Goal: Task Accomplishment & Management: Use online tool/utility

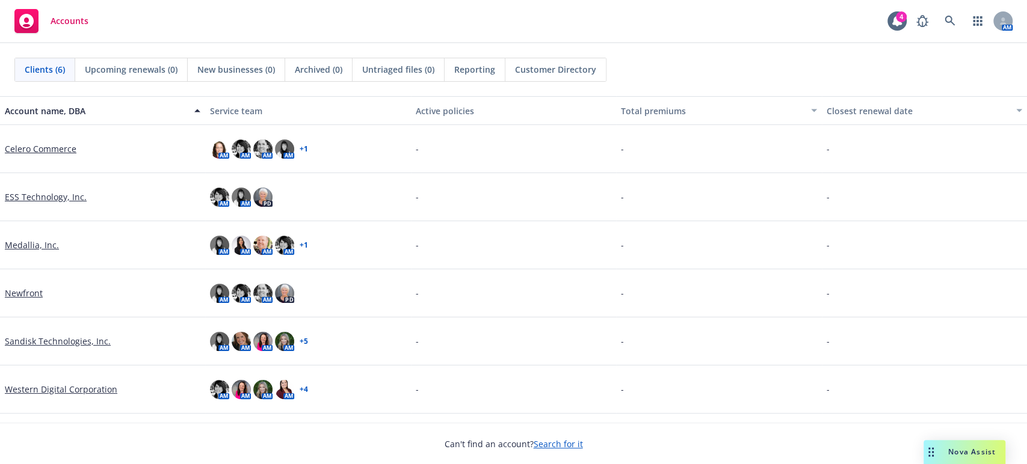
click at [38, 339] on link "Sandisk Technologies, Inc." at bounding box center [58, 341] width 106 height 13
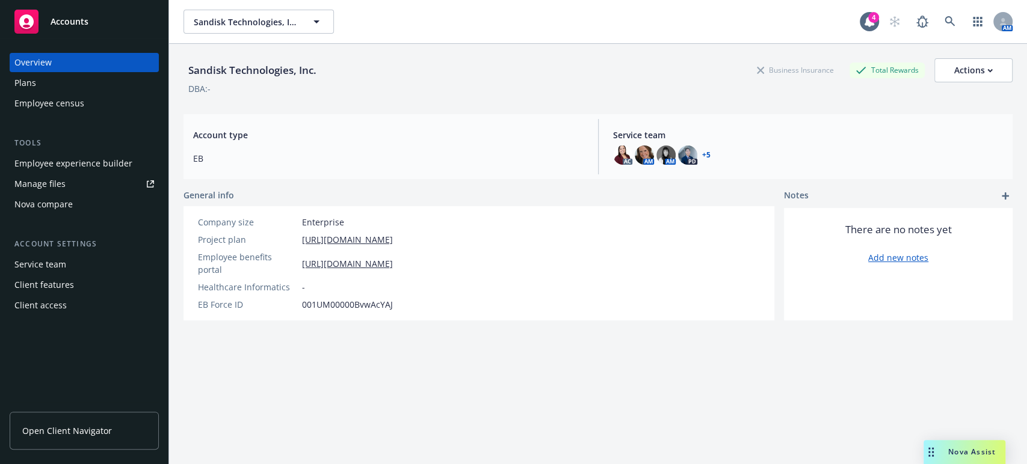
click at [51, 204] on div "Nova compare" at bounding box center [43, 204] width 58 height 19
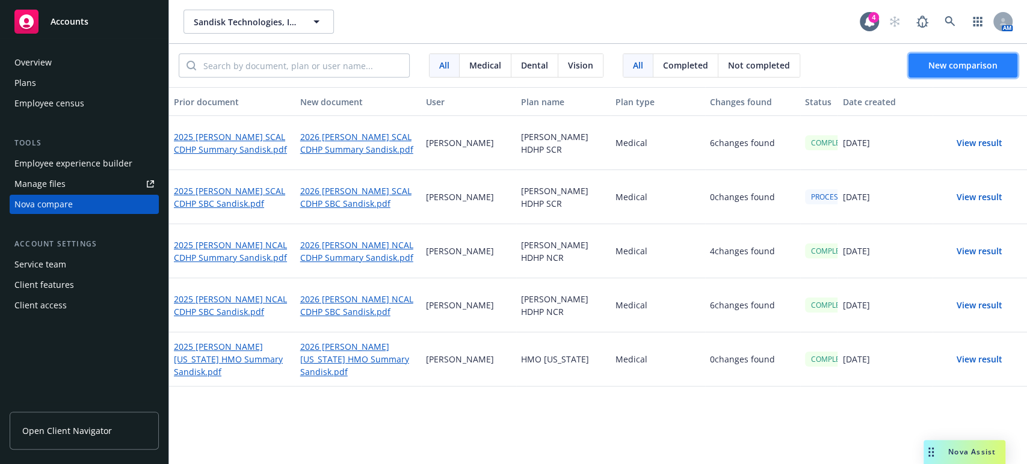
click at [932, 64] on span "New comparison" at bounding box center [962, 65] width 69 height 11
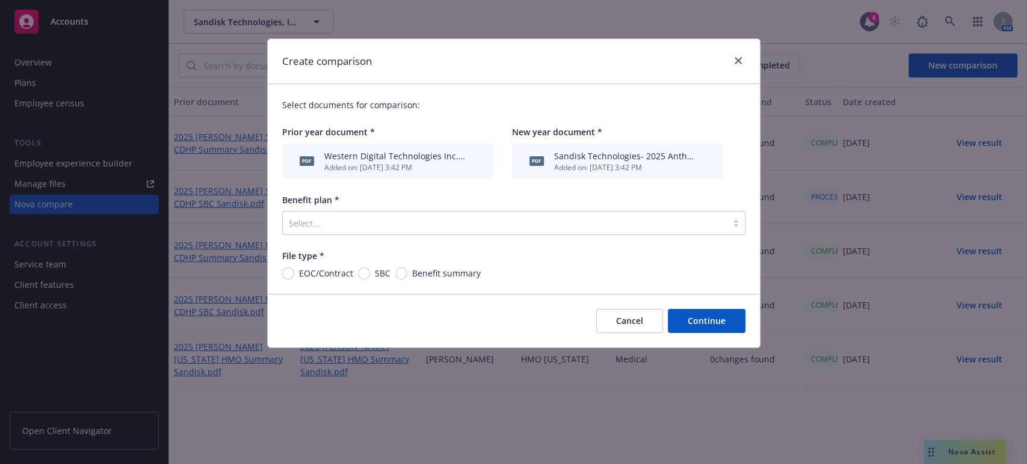
click at [307, 218] on div at bounding box center [505, 223] width 432 height 14
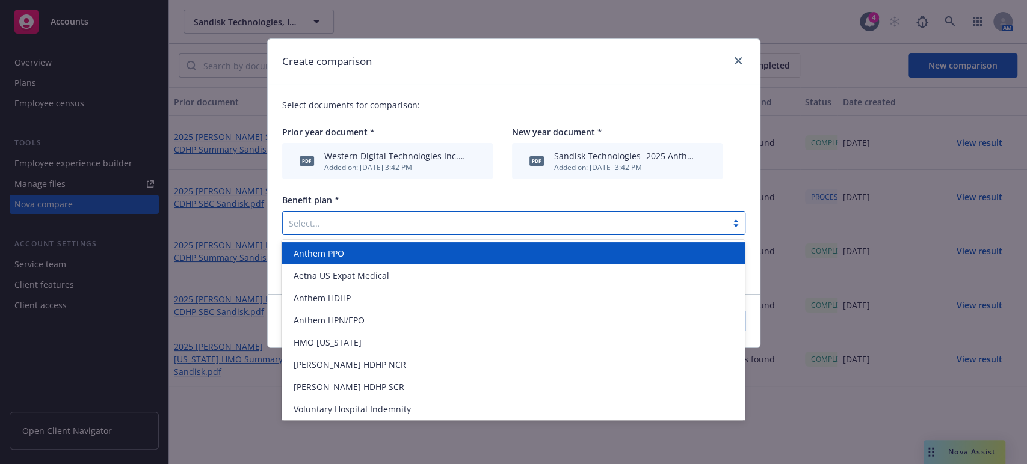
click at [298, 253] on span "Anthem PPO" at bounding box center [318, 253] width 51 height 13
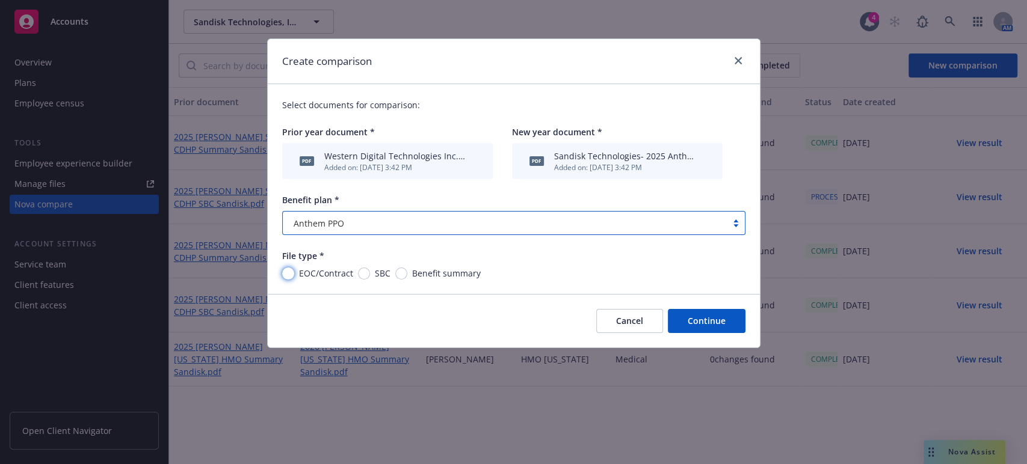
click at [286, 275] on input "EOC/Contract" at bounding box center [288, 274] width 12 height 12
radio input "true"
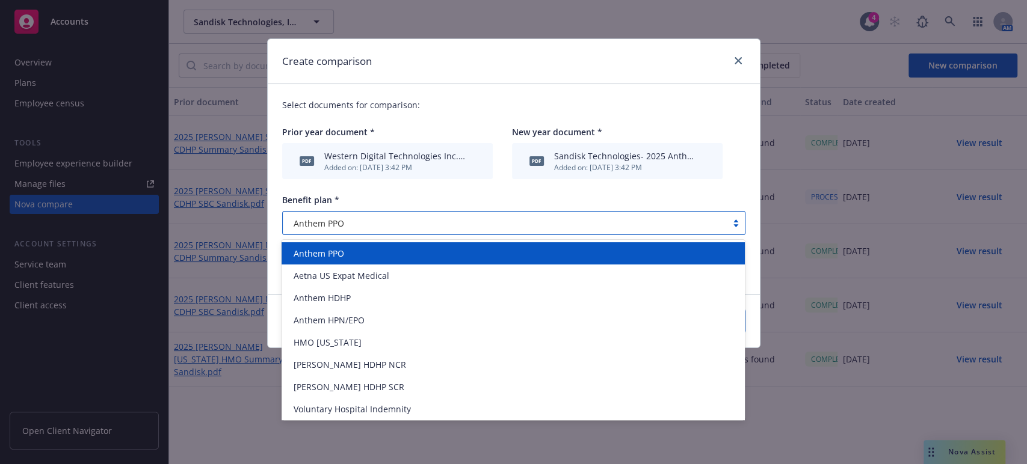
click at [735, 225] on div at bounding box center [735, 223] width 18 height 10
click at [311, 251] on span "Anthem PPO" at bounding box center [318, 253] width 51 height 13
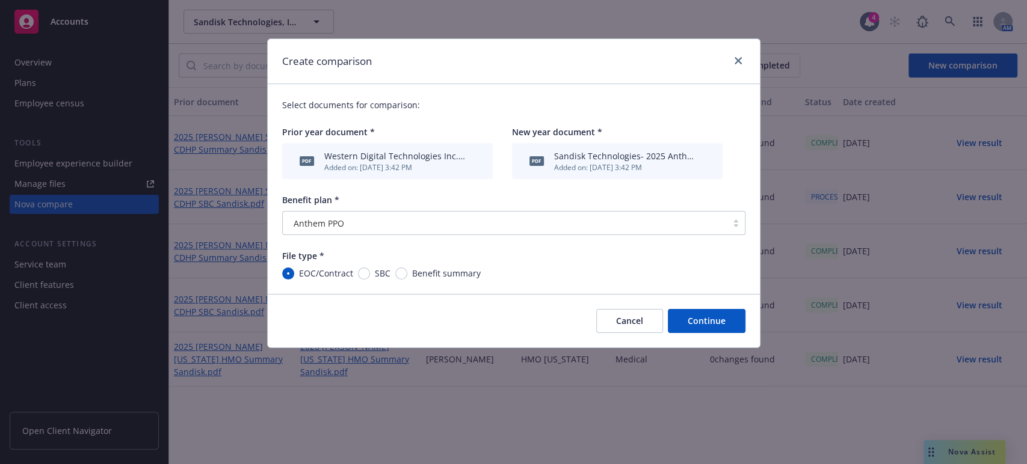
click at [693, 321] on button "Continue" at bounding box center [707, 321] width 78 height 24
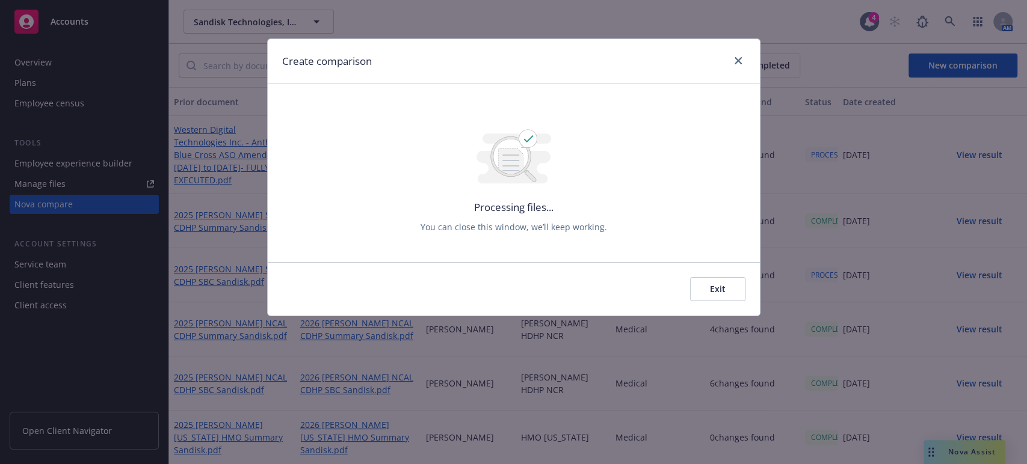
click at [718, 290] on button "Exit" at bounding box center [717, 289] width 55 height 24
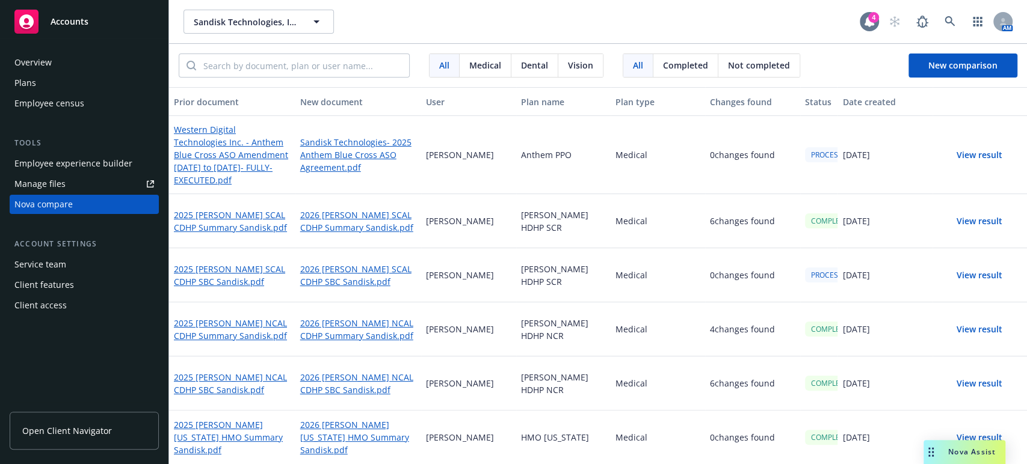
click at [864, 22] on icon at bounding box center [869, 21] width 10 height 11
click at [482, 63] on span "Medical" at bounding box center [485, 65] width 32 height 13
click at [928, 60] on span "New comparison" at bounding box center [962, 65] width 69 height 11
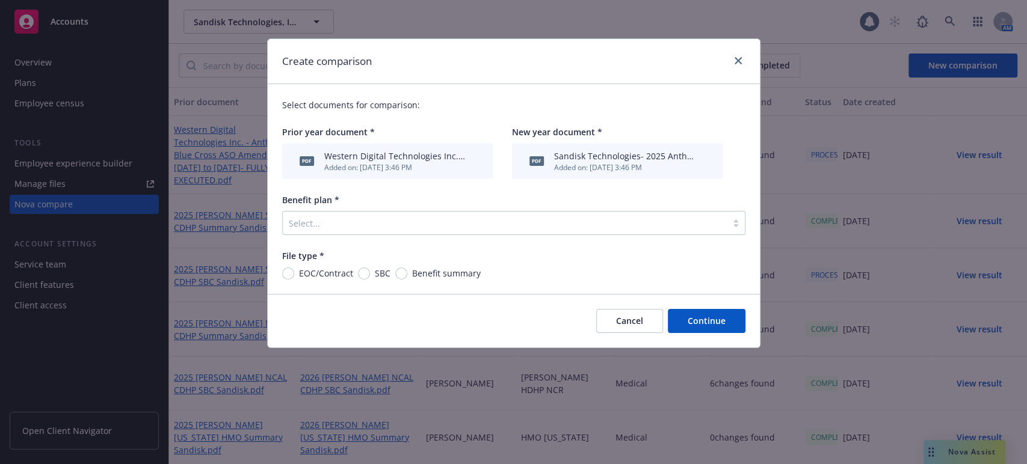
click at [733, 225] on div at bounding box center [735, 223] width 18 height 10
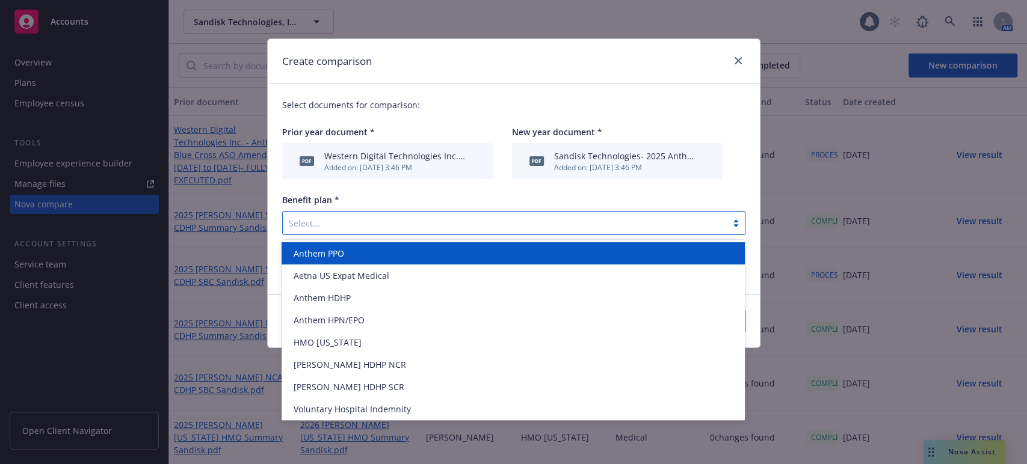
click at [324, 254] on span "Anthem PPO" at bounding box center [318, 253] width 51 height 13
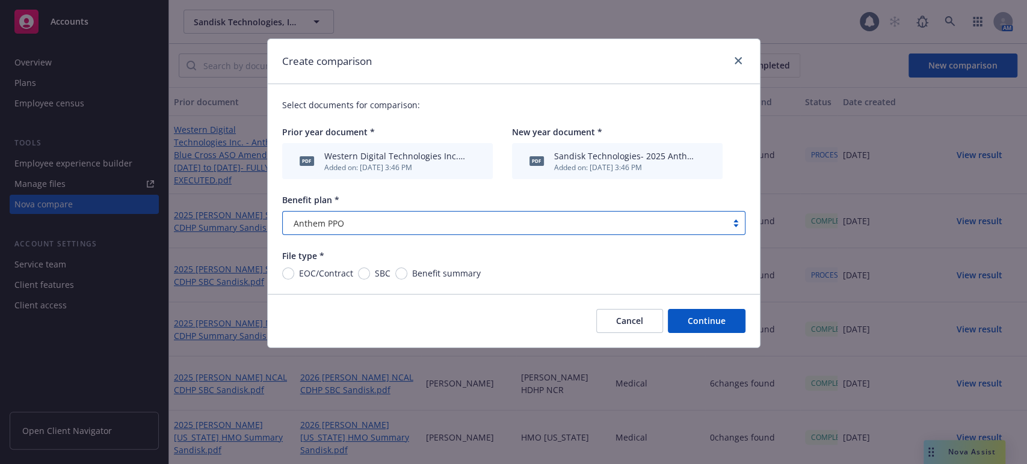
click at [295, 273] on span "EOC/Contract" at bounding box center [323, 273] width 59 height 13
click at [294, 273] on input "EOC/Contract" at bounding box center [288, 274] width 12 height 12
radio input "true"
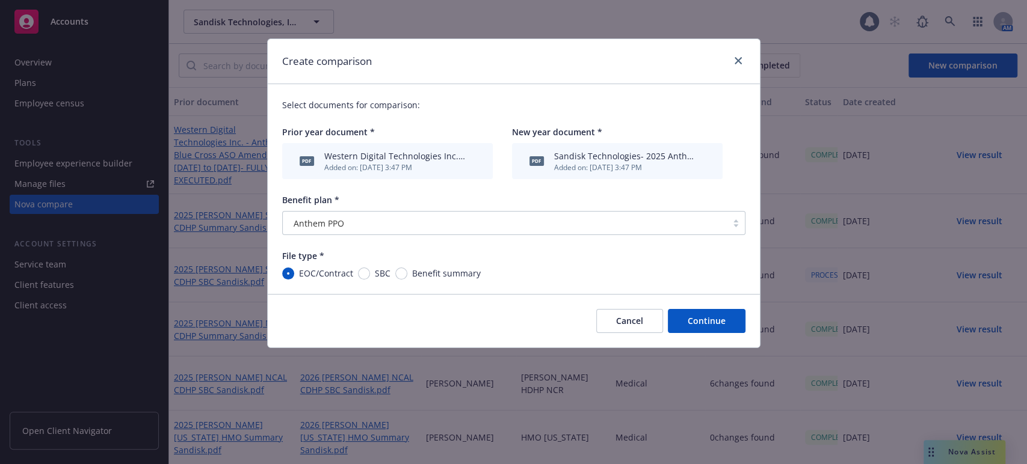
click at [701, 322] on button "Continue" at bounding box center [707, 321] width 78 height 24
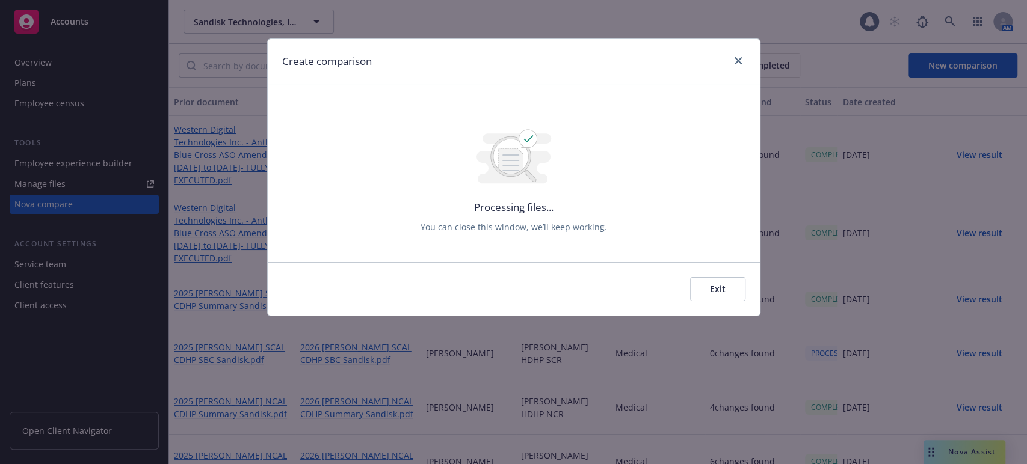
drag, startPoint x: 458, startPoint y: 47, endPoint x: 458, endPoint y: 94, distance: 46.9
click at [458, 114] on div "Create comparison Processing files... You can close this window, we’ll keep wor…" at bounding box center [513, 177] width 493 height 278
click at [736, 57] on icon "close" at bounding box center [737, 60] width 7 height 7
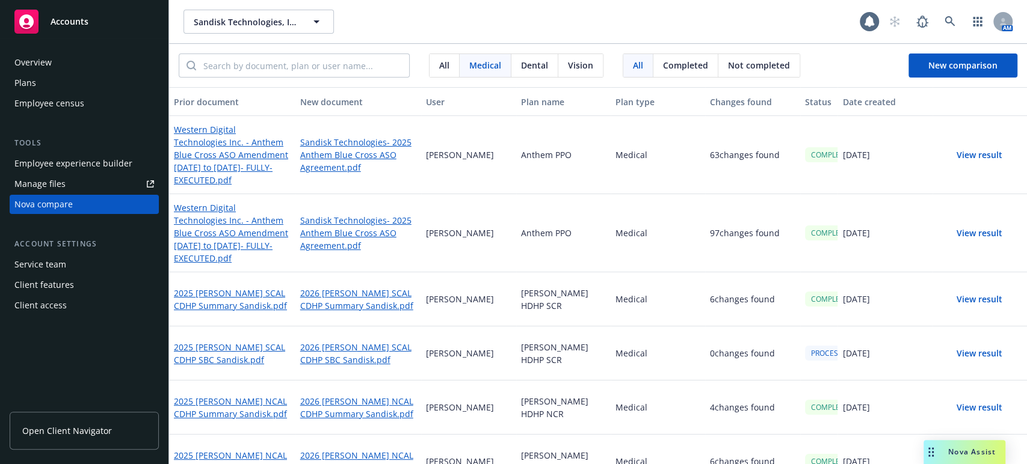
click at [955, 153] on button "View result" at bounding box center [979, 155] width 84 height 24
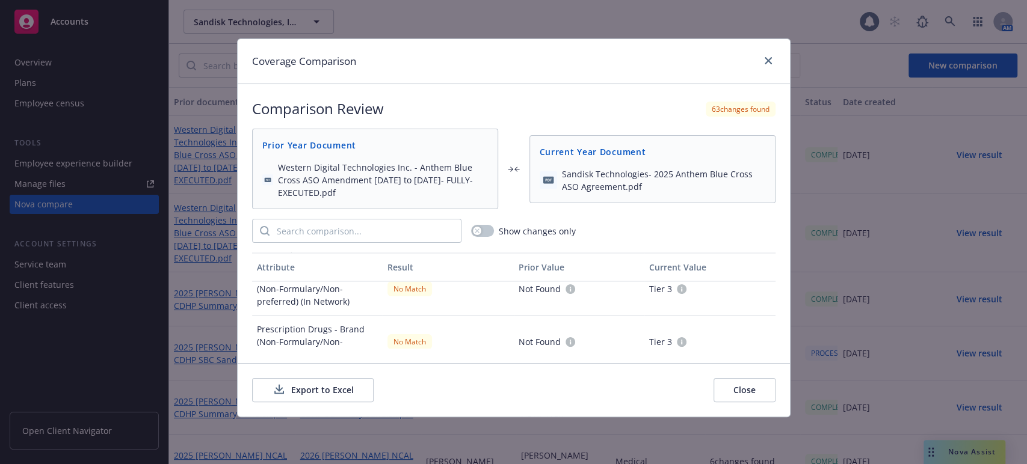
scroll to position [1269, 0]
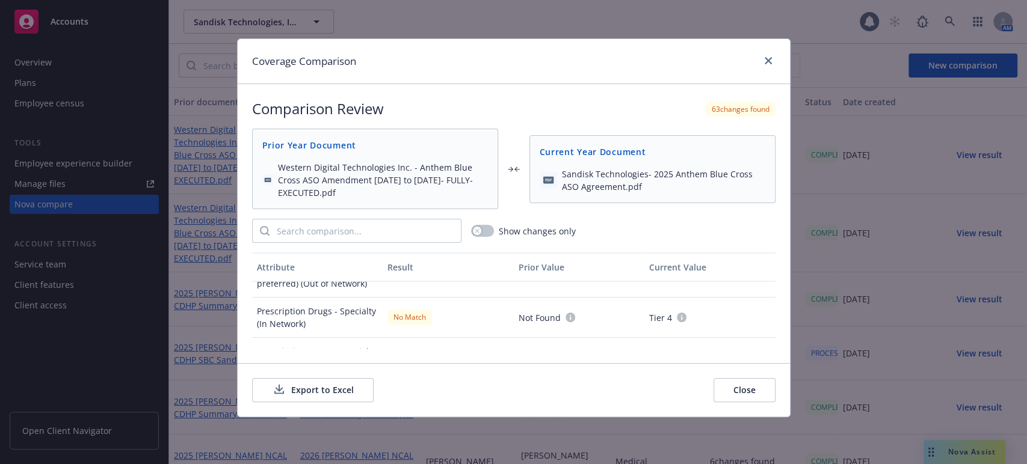
click at [293, 388] on button "Export to Excel" at bounding box center [312, 390] width 121 height 24
click at [278, 385] on icon at bounding box center [279, 388] width 8 height 7
click at [621, 13] on div "Coverage Comparison Comparison Review 63 changes found Prior Year Document West…" at bounding box center [513, 232] width 1027 height 464
click at [761, 63] on link "close" at bounding box center [768, 61] width 14 height 14
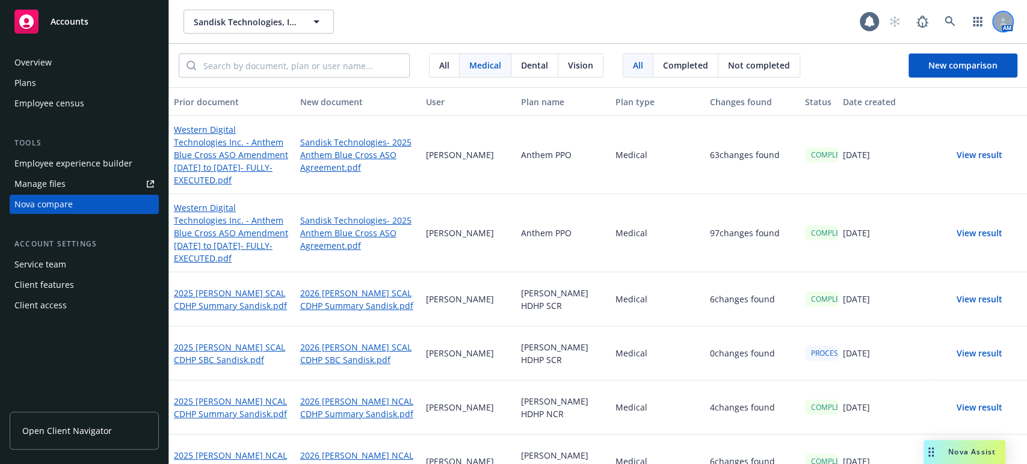
click at [999, 23] on icon at bounding box center [1002, 24] width 7 height 2
click at [909, 54] on link "Log out" at bounding box center [942, 54] width 120 height 24
